Goal: Task Accomplishment & Management: Manage account settings

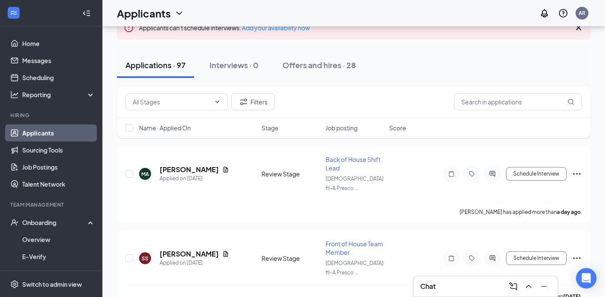
scroll to position [77, 0]
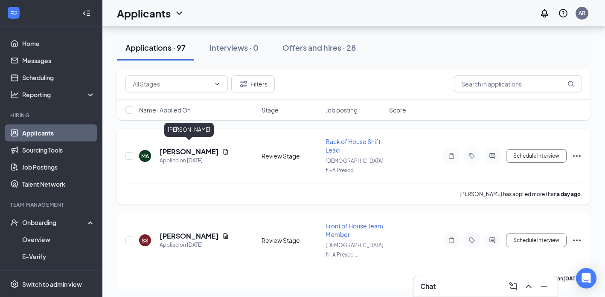
click at [206, 147] on h5 "[PERSON_NAME]" at bounding box center [188, 151] width 59 height 9
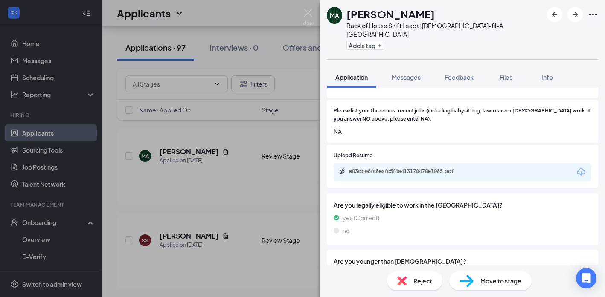
scroll to position [344, 0]
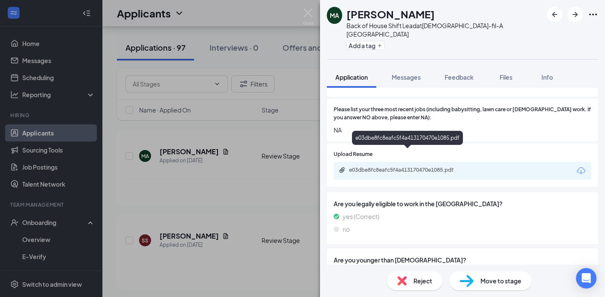
click at [436, 167] on div "e03dbe8fc8eafc5f4a413170470e1085.pdf" at bounding box center [408, 170] width 119 height 7
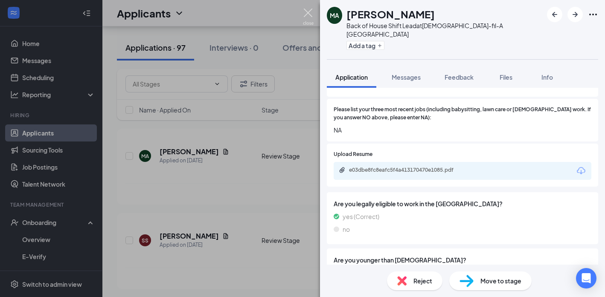
click at [307, 12] on img at bounding box center [308, 17] width 11 height 17
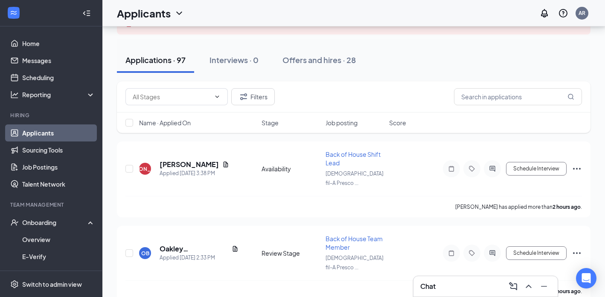
scroll to position [67, 0]
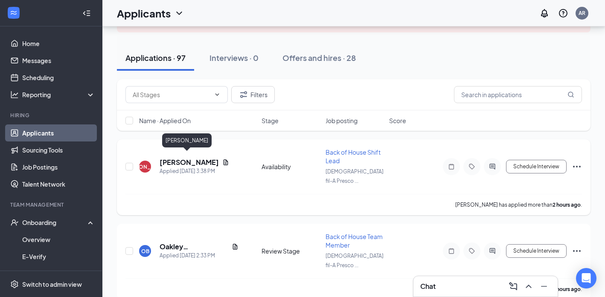
click at [190, 159] on h5 "[PERSON_NAME]" at bounding box center [188, 162] width 59 height 9
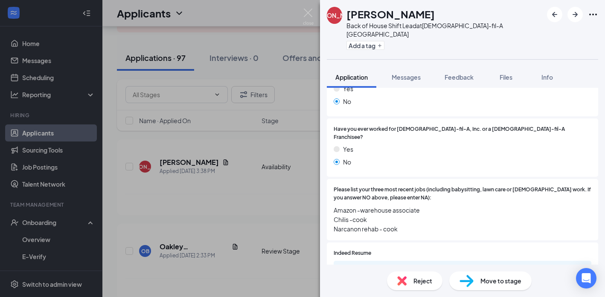
scroll to position [262, 0]
click at [307, 10] on img at bounding box center [308, 17] width 11 height 17
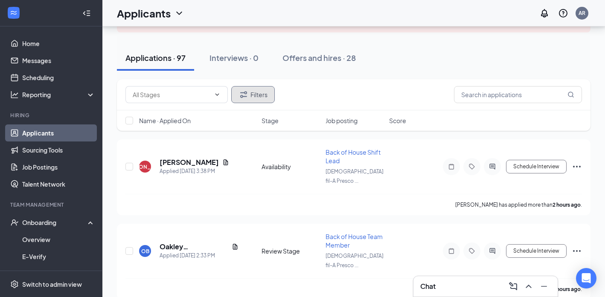
click at [255, 93] on button "Filters" at bounding box center [252, 94] width 43 height 17
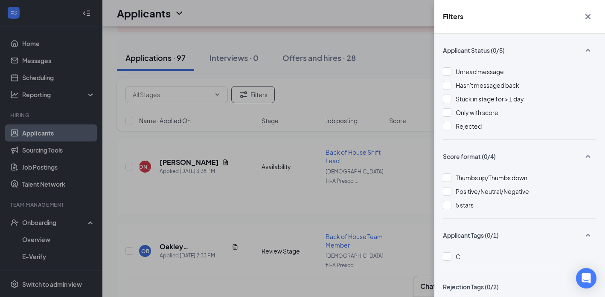
click at [587, 17] on icon "Cross" at bounding box center [587, 17] width 10 height 10
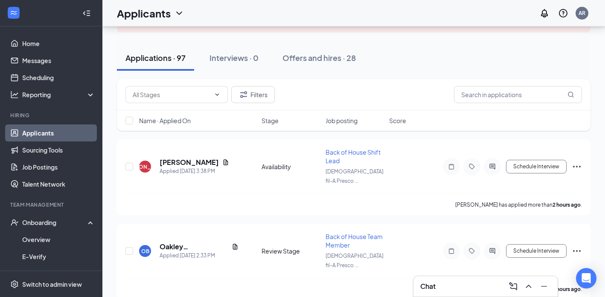
click at [32, 134] on link "Applicants" at bounding box center [58, 132] width 73 height 17
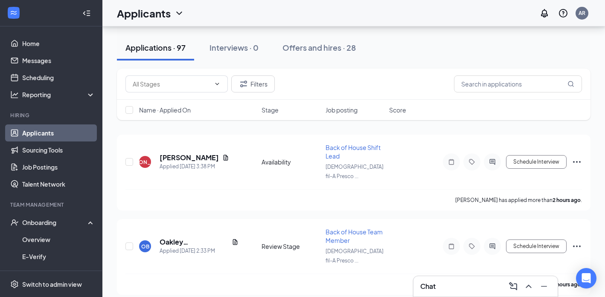
scroll to position [70, 0]
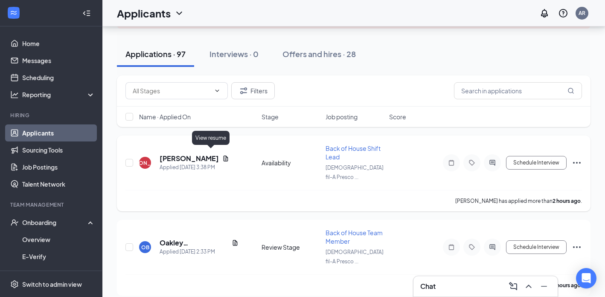
click at [223, 156] on icon "Document" at bounding box center [225, 159] width 5 height 6
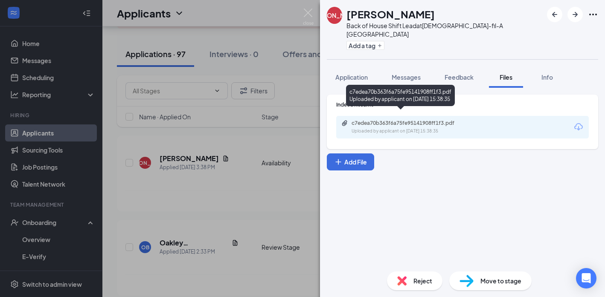
click at [430, 120] on div "c7edea70b363f6a75fe95141908ff1f3.pdf" at bounding box center [410, 123] width 119 height 7
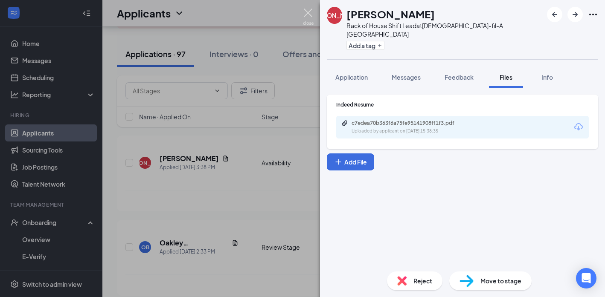
click at [308, 12] on img at bounding box center [308, 17] width 11 height 17
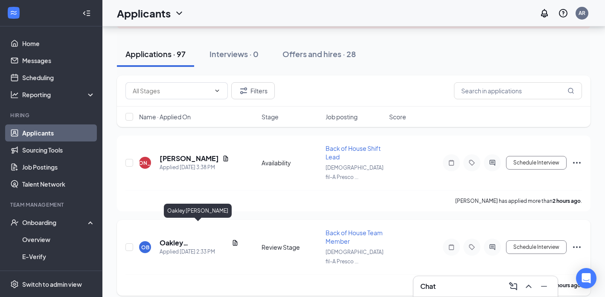
click at [194, 238] on h5 "Oakley [PERSON_NAME]" at bounding box center [193, 242] width 69 height 9
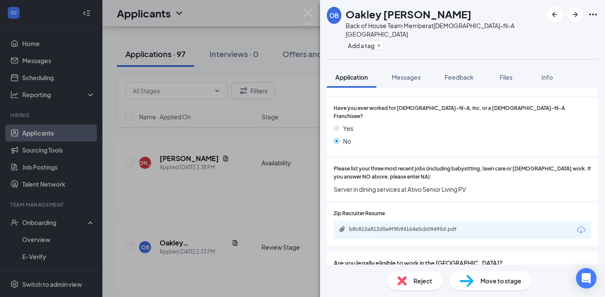
scroll to position [261, 0]
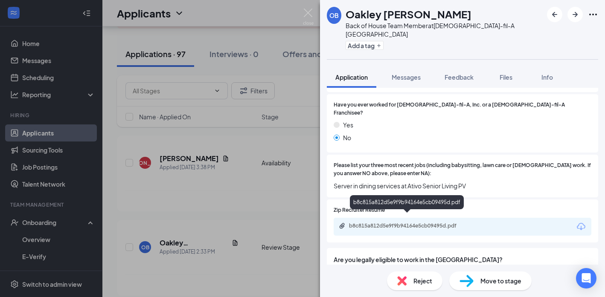
click at [417, 223] on div "b8c815a812d5e9f9b94164e5cb09495d.pdf" at bounding box center [408, 226] width 119 height 7
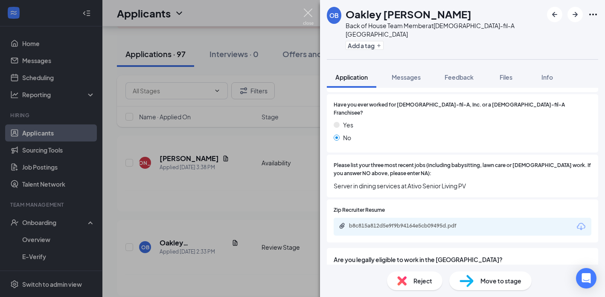
click at [308, 10] on img at bounding box center [308, 17] width 11 height 17
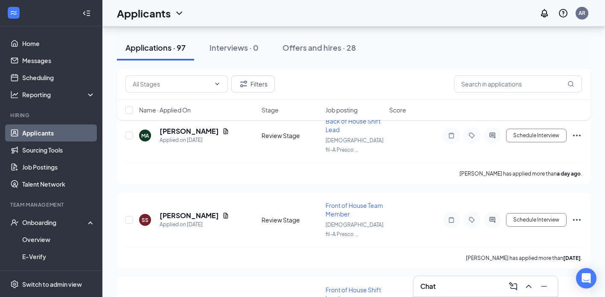
scroll to position [325, 0]
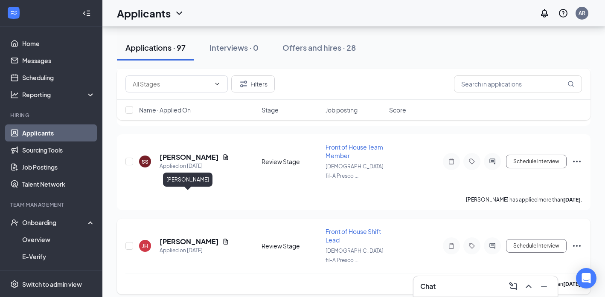
click at [194, 237] on h5 "[PERSON_NAME]" at bounding box center [188, 241] width 59 height 9
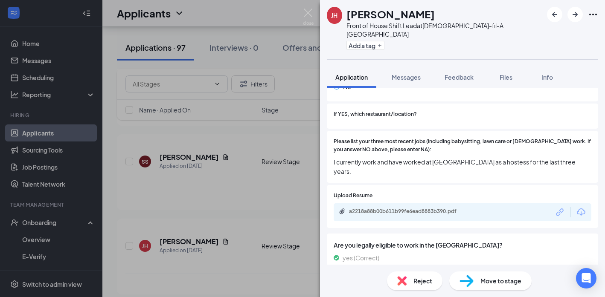
scroll to position [336, 0]
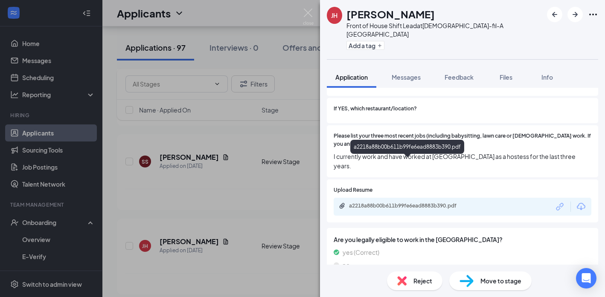
click at [427, 203] on div "a2218a88b00b611b99fe6ead8883b390.pdf" at bounding box center [408, 206] width 119 height 7
click at [307, 15] on img at bounding box center [308, 17] width 11 height 17
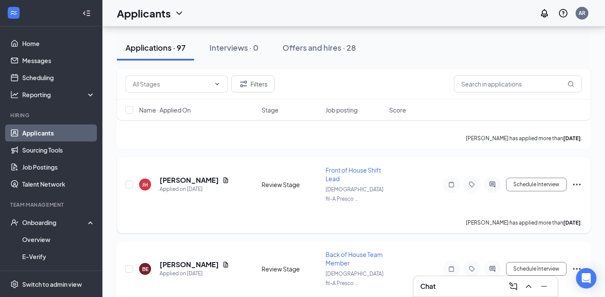
scroll to position [384, 0]
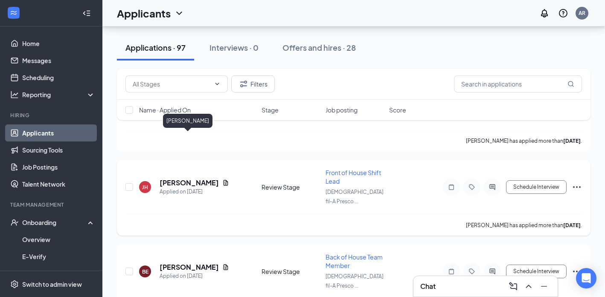
click at [187, 178] on h5 "[PERSON_NAME]" at bounding box center [188, 182] width 59 height 9
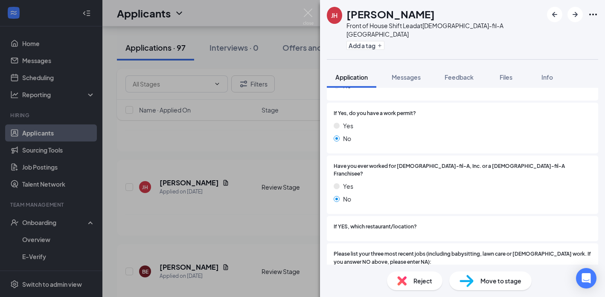
scroll to position [241, 0]
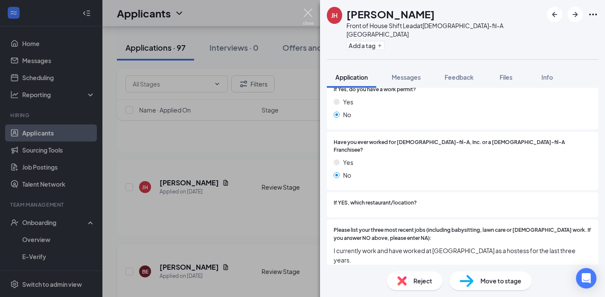
drag, startPoint x: 307, startPoint y: 12, endPoint x: 256, endPoint y: 219, distance: 213.0
click at [307, 12] on img at bounding box center [308, 17] width 11 height 17
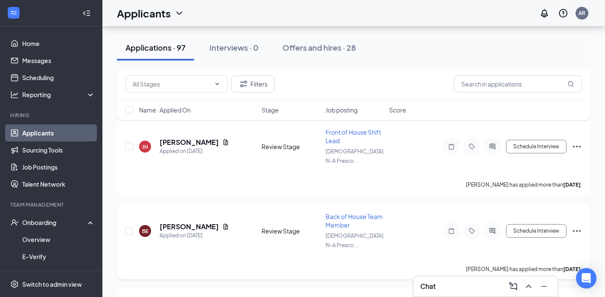
scroll to position [429, 0]
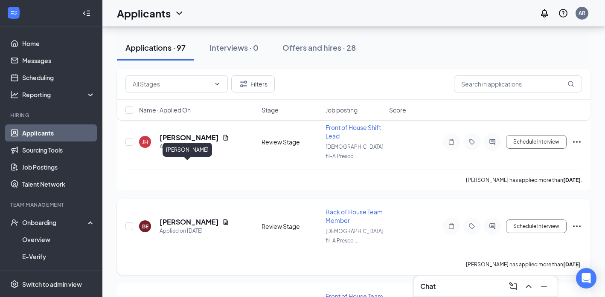
click at [195, 217] on h5 "[PERSON_NAME]" at bounding box center [188, 221] width 59 height 9
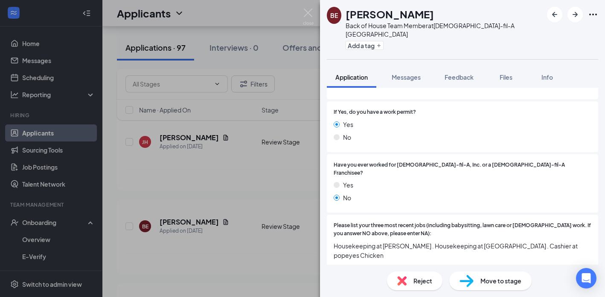
scroll to position [272, 0]
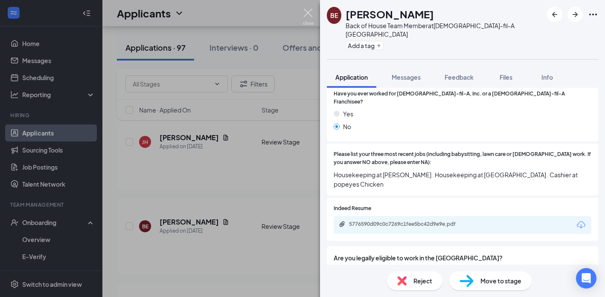
click at [309, 11] on img at bounding box center [308, 17] width 11 height 17
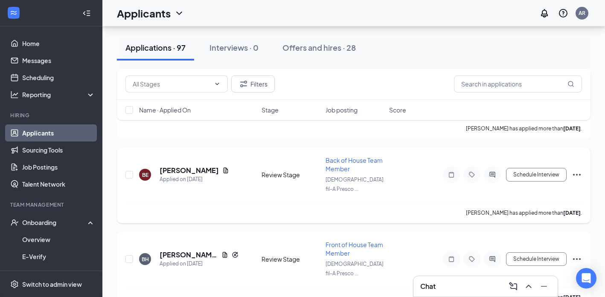
scroll to position [496, 0]
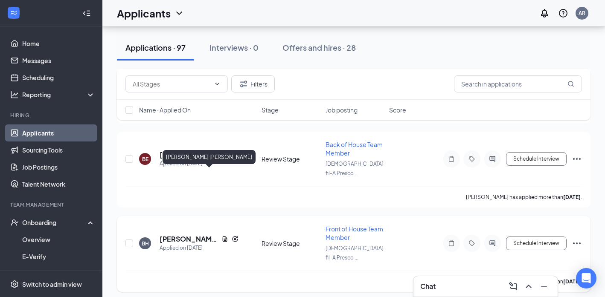
click at [188, 234] on h5 "[PERSON_NAME] [PERSON_NAME]" at bounding box center [188, 238] width 58 height 9
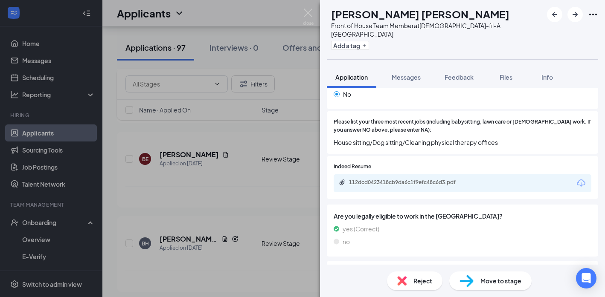
scroll to position [338, 0]
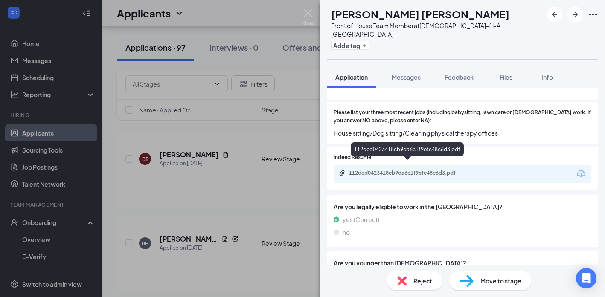
click at [398, 170] on div "112dcd0423418cb9da6c1f9efc48c6d3.pdf" at bounding box center [408, 173] width 119 height 7
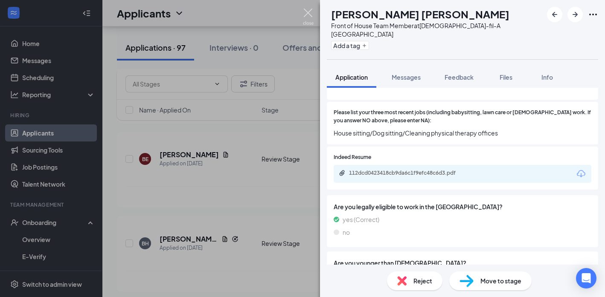
click at [310, 13] on img at bounding box center [308, 17] width 11 height 17
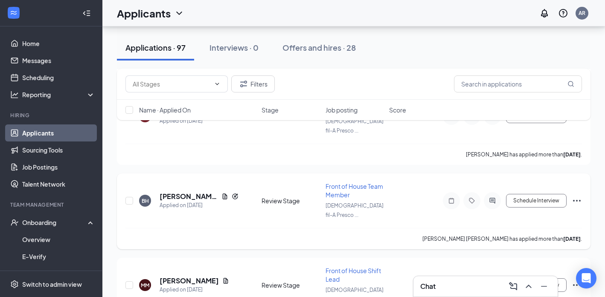
scroll to position [568, 0]
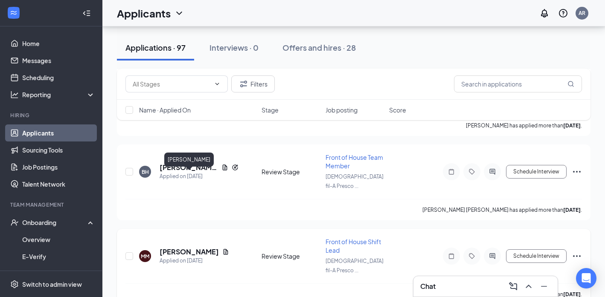
click at [200, 247] on h5 "[PERSON_NAME]" at bounding box center [188, 251] width 59 height 9
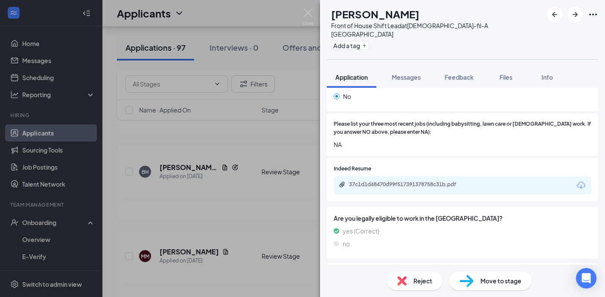
scroll to position [327, 0]
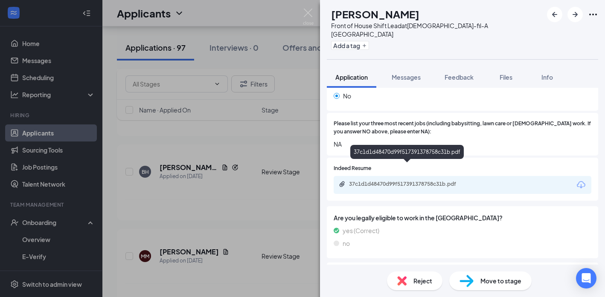
click at [428, 181] on div "37c1d1d48470d99f517391378758c31b.pdf" at bounding box center [408, 184] width 119 height 7
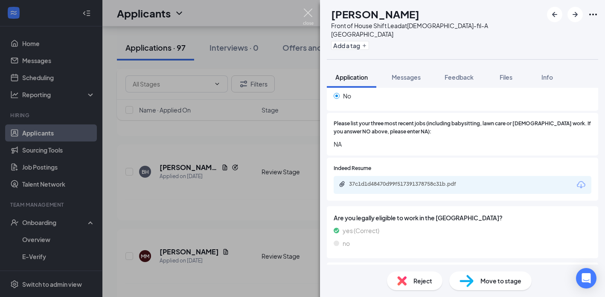
click at [305, 11] on img at bounding box center [308, 17] width 11 height 17
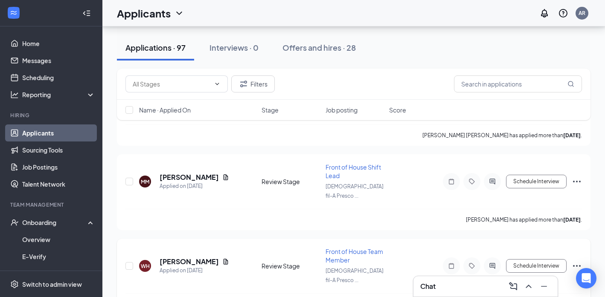
scroll to position [643, 0]
click at [194, 257] on h5 "[PERSON_NAME]" at bounding box center [188, 261] width 59 height 9
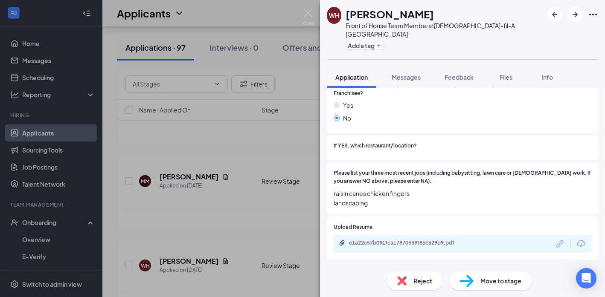
scroll to position [281, 0]
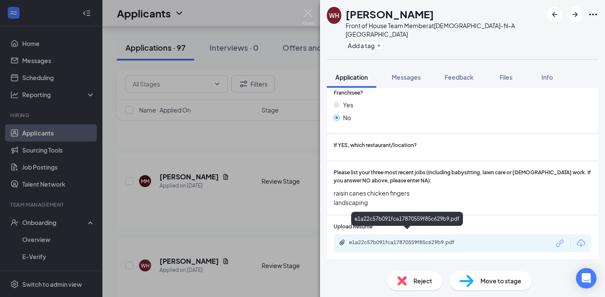
click at [420, 239] on div "e1a22c57b091fca17870559f85c629b9.pdf" at bounding box center [408, 242] width 119 height 7
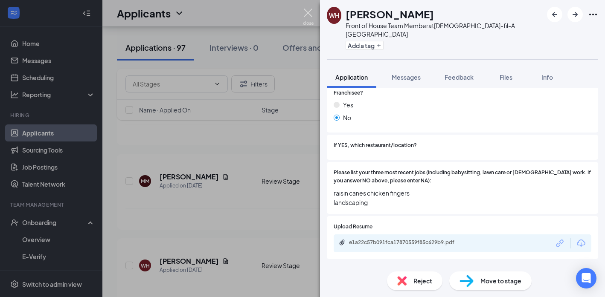
click at [308, 13] on img at bounding box center [308, 17] width 11 height 17
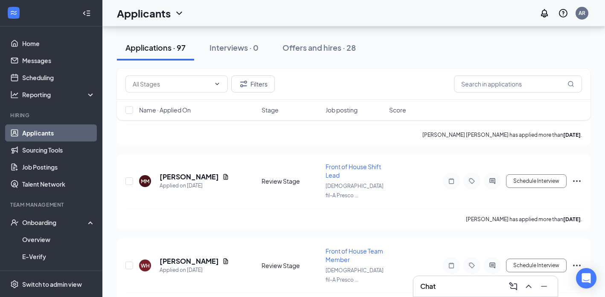
scroll to position [755, 0]
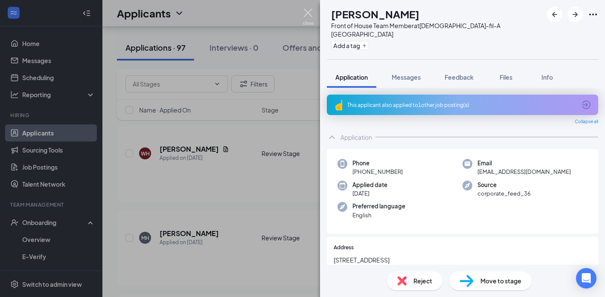
click at [308, 14] on img at bounding box center [308, 17] width 11 height 17
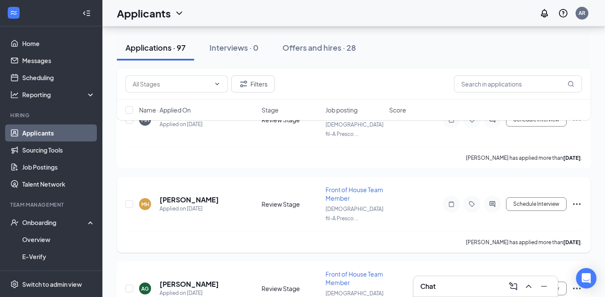
scroll to position [876, 0]
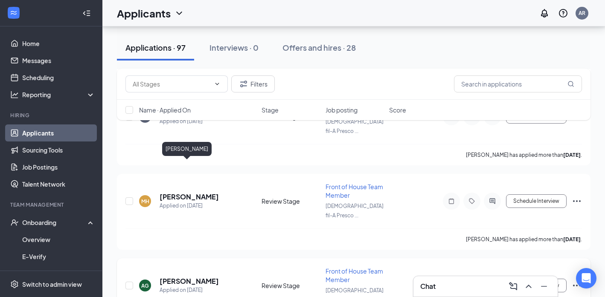
click at [185, 277] on h5 "[PERSON_NAME]" at bounding box center [188, 281] width 59 height 9
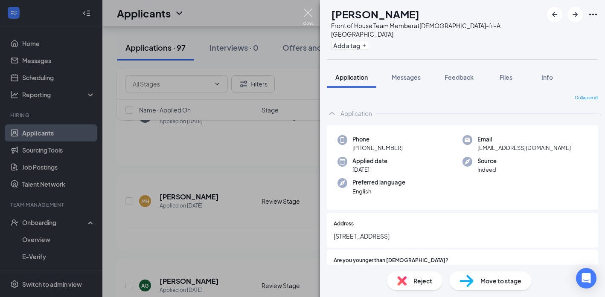
click at [308, 10] on img at bounding box center [308, 17] width 11 height 17
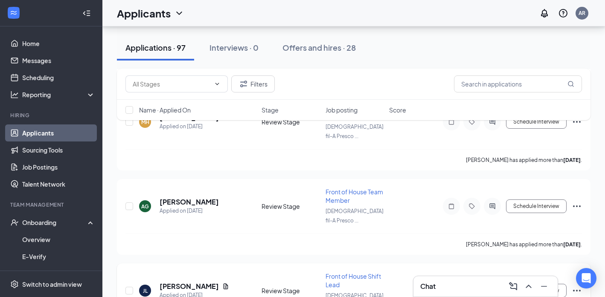
scroll to position [975, 0]
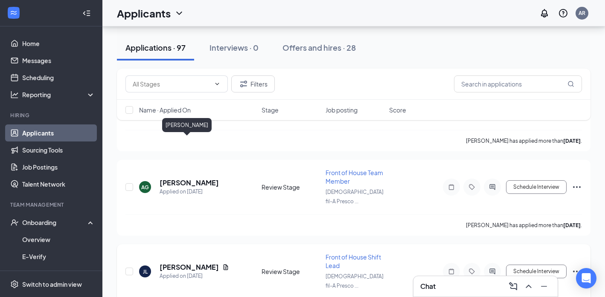
click at [187, 263] on h5 "[PERSON_NAME]" at bounding box center [188, 267] width 59 height 9
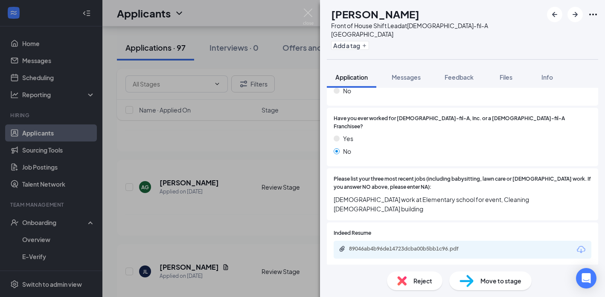
scroll to position [253, 0]
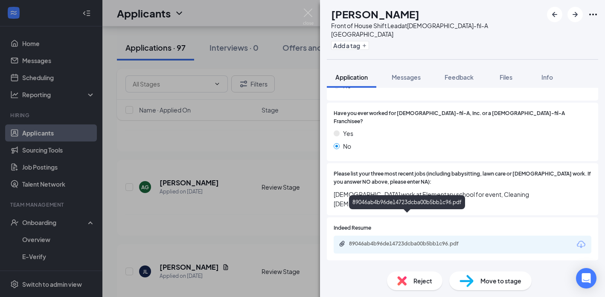
click at [397, 240] on div "89046ab4b96de14723dcba00b5bb1c96.pdf" at bounding box center [408, 243] width 119 height 7
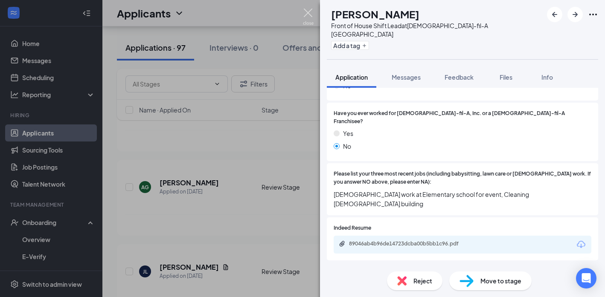
click at [308, 12] on img at bounding box center [308, 17] width 11 height 17
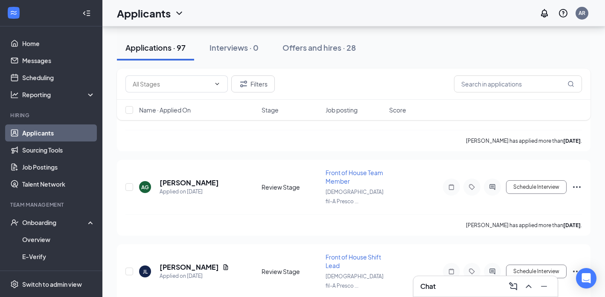
click at [308, 12] on div "Applicants AR" at bounding box center [353, 13] width 502 height 26
click at [39, 224] on div "Onboarding" at bounding box center [55, 222] width 66 height 9
click at [48, 225] on div "Onboarding" at bounding box center [55, 222] width 66 height 9
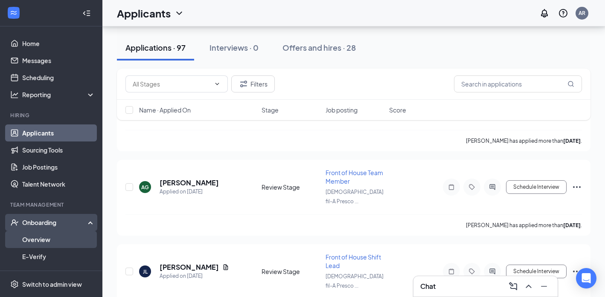
click at [35, 240] on link "Overview" at bounding box center [58, 239] width 73 height 17
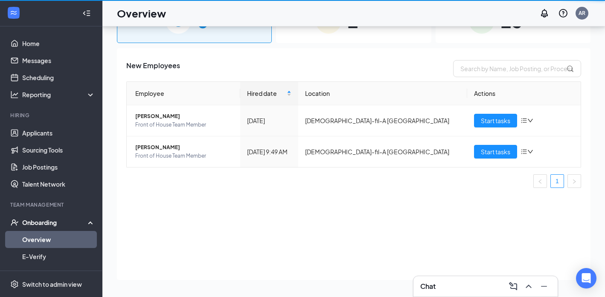
scroll to position [38, 0]
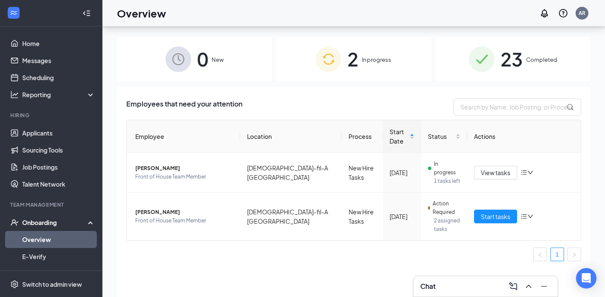
scroll to position [38, 0]
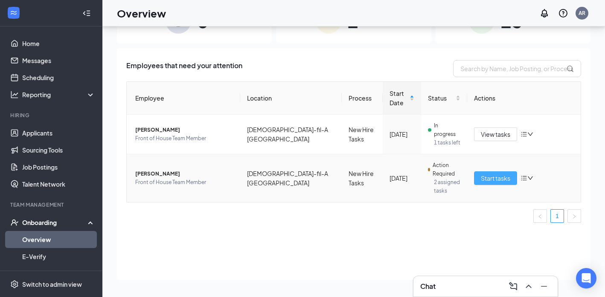
click at [496, 174] on span "Start tasks" at bounding box center [494, 178] width 29 height 9
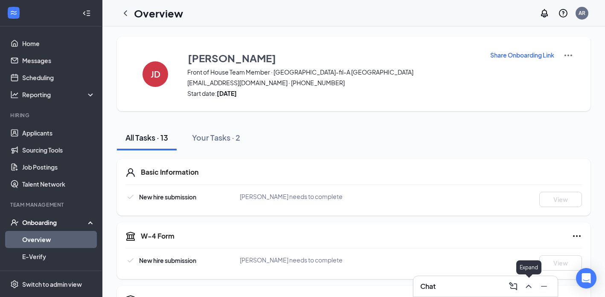
click at [528, 286] on icon "ChevronUp" at bounding box center [528, 286] width 6 height 3
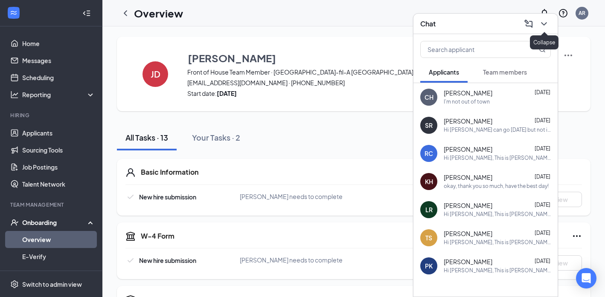
click at [545, 21] on icon "ChevronDown" at bounding box center [543, 24] width 10 height 10
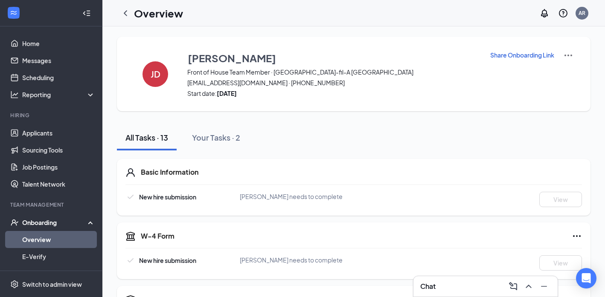
click at [569, 52] on img at bounding box center [568, 55] width 10 height 10
click at [565, 72] on span "View details" at bounding box center [567, 70] width 33 height 9
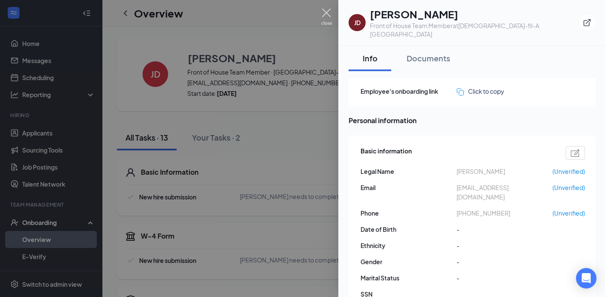
click at [329, 14] on img at bounding box center [326, 17] width 11 height 17
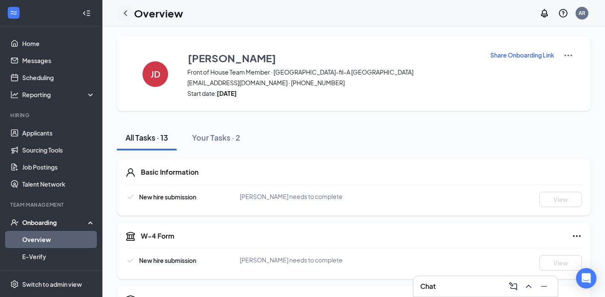
click at [126, 12] on icon "ChevronLeft" at bounding box center [125, 13] width 10 height 10
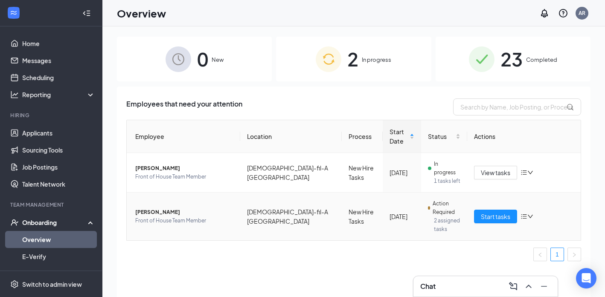
click at [524, 213] on icon "bars" at bounding box center [523, 216] width 7 height 7
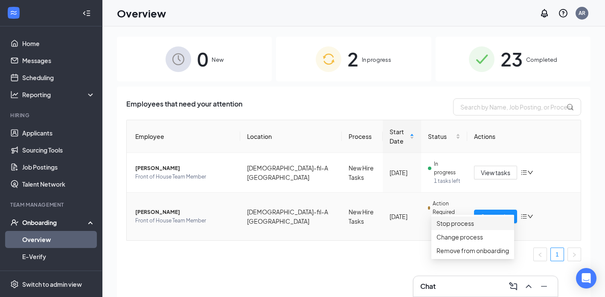
click at [456, 228] on div "Stop process" at bounding box center [472, 223] width 72 height 9
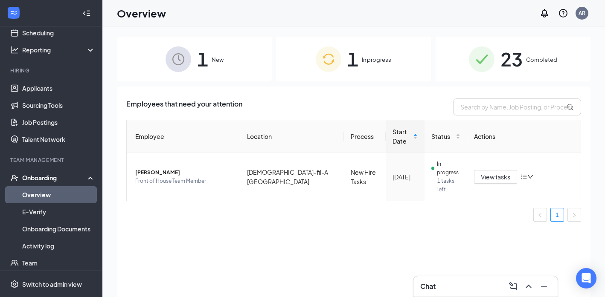
scroll to position [16, 0]
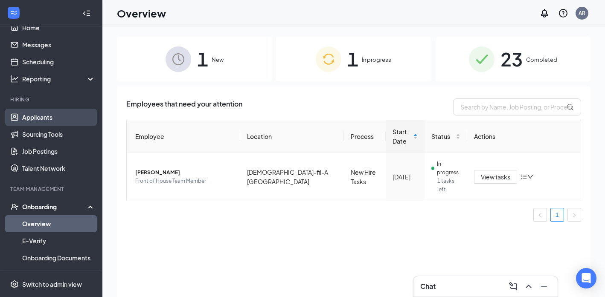
click at [44, 117] on link "Applicants" at bounding box center [58, 117] width 73 height 17
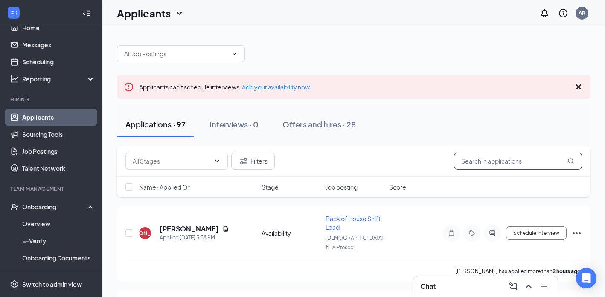
click at [492, 163] on input "text" at bounding box center [518, 161] width 128 height 17
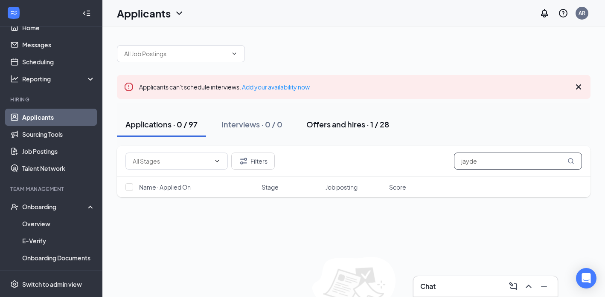
type input "jayde"
click at [359, 127] on div "Offers and hires · 1 / 28" at bounding box center [347, 124] width 83 height 11
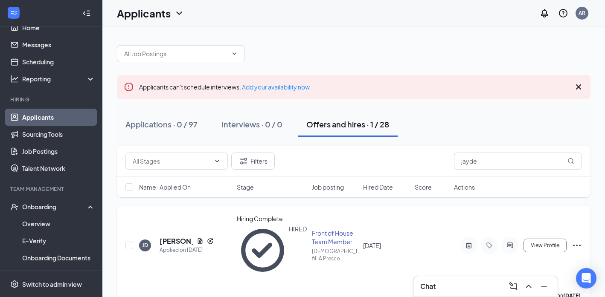
click at [577, 240] on icon "Ellipses" at bounding box center [576, 245] width 10 height 10
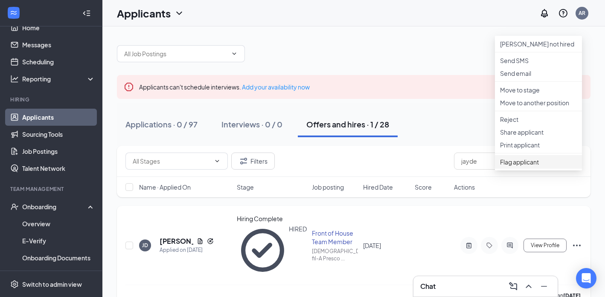
click at [527, 167] on span "Flag applicant" at bounding box center [538, 161] width 77 height 9
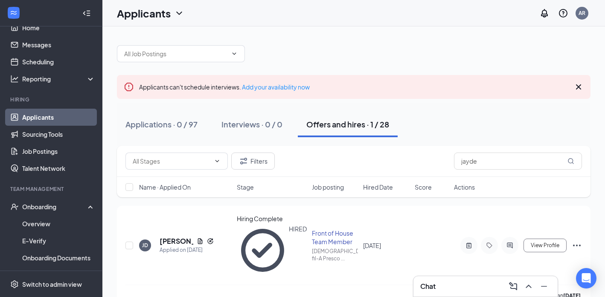
click at [578, 240] on icon "Ellipses" at bounding box center [576, 245] width 10 height 10
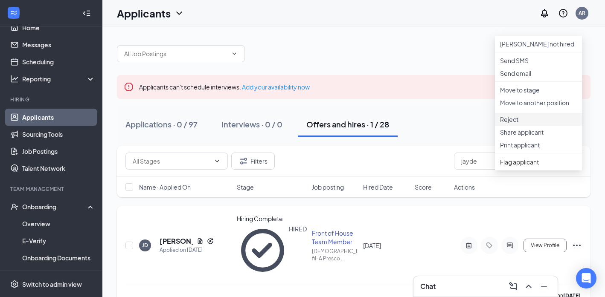
click at [513, 124] on p "Reject" at bounding box center [538, 119] width 77 height 9
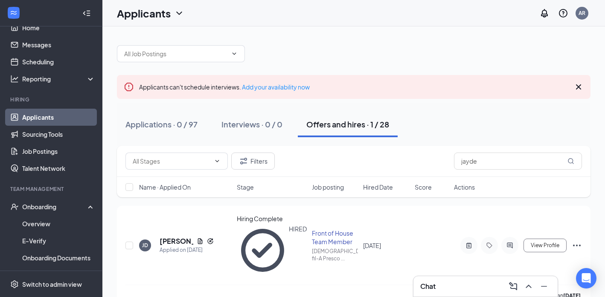
type textarea "Did not complete onboarding paperwork."
checkbox input "true"
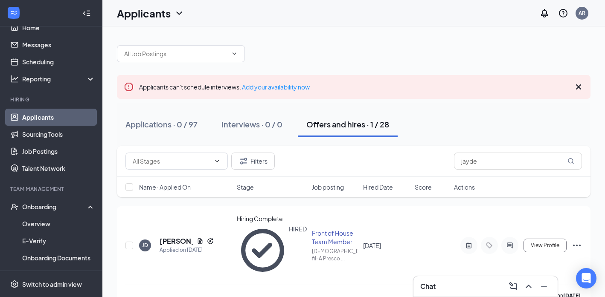
scroll to position [104, 0]
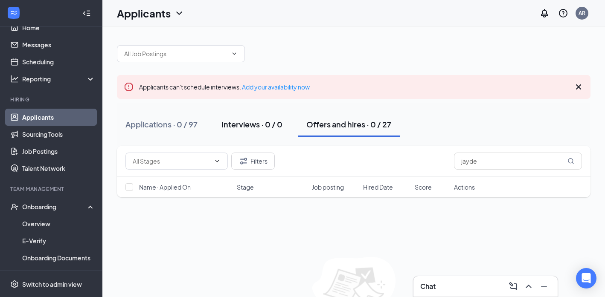
click at [247, 126] on div "Interviews · 0 / 0" at bounding box center [251, 124] width 61 height 11
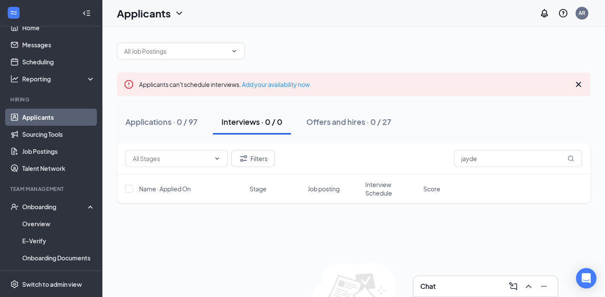
scroll to position [0, 0]
